Goal: Task Accomplishment & Management: Manage account settings

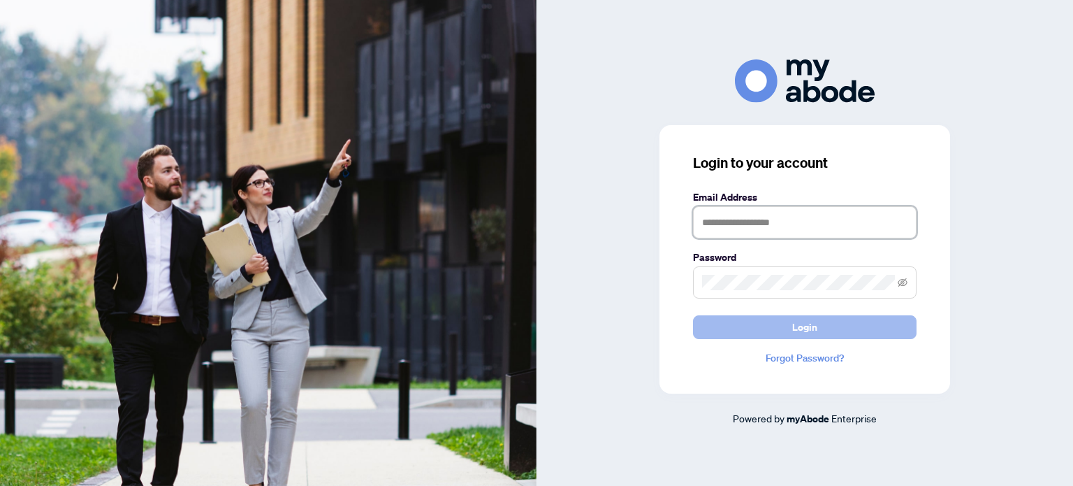
type input "**********"
click at [809, 329] on span "Login" at bounding box center [805, 327] width 25 height 22
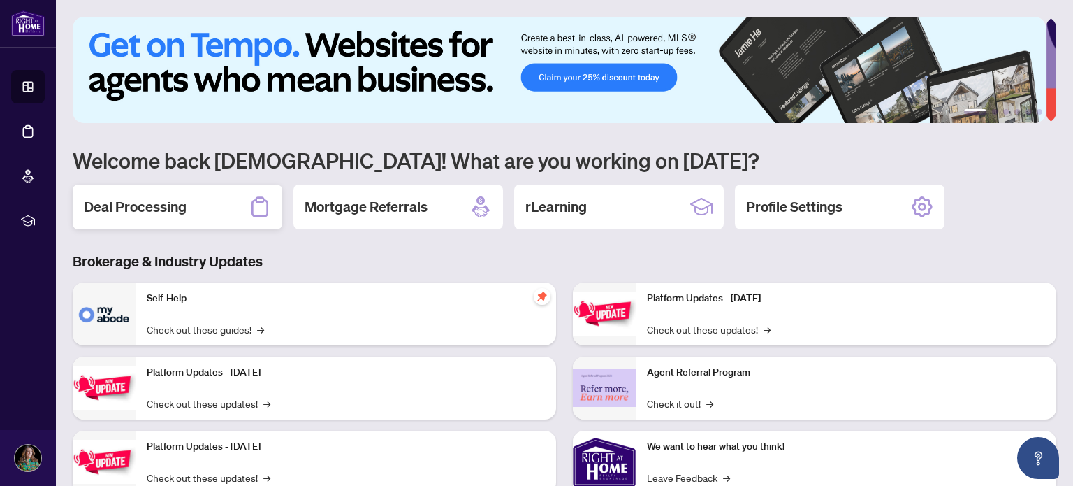
click at [138, 216] on div "Deal Processing" at bounding box center [178, 207] width 210 height 45
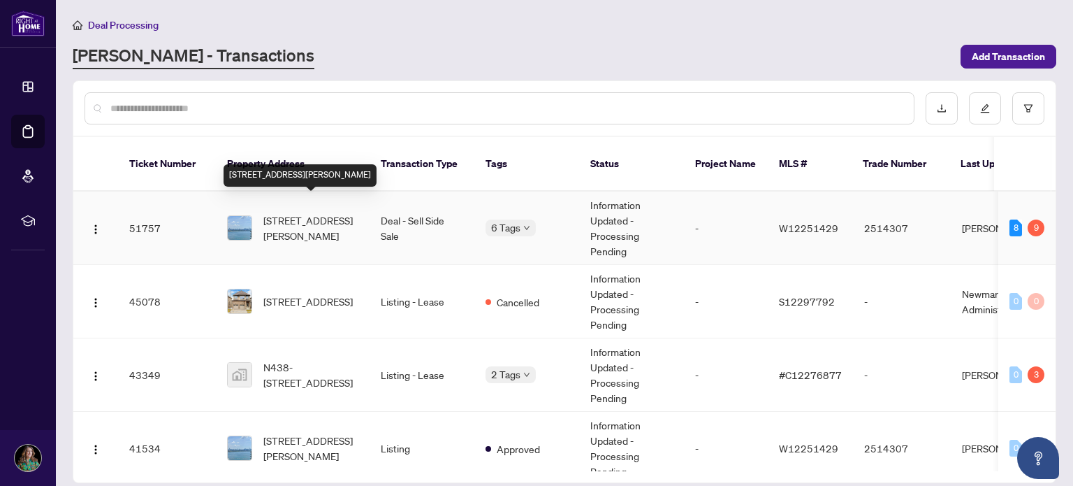
click at [294, 212] on span "2703-70 Annie Craig Dr, Toronto, Ontario M8V 0G2, Canada" at bounding box center [310, 227] width 95 height 31
